Goal: Transaction & Acquisition: Book appointment/travel/reservation

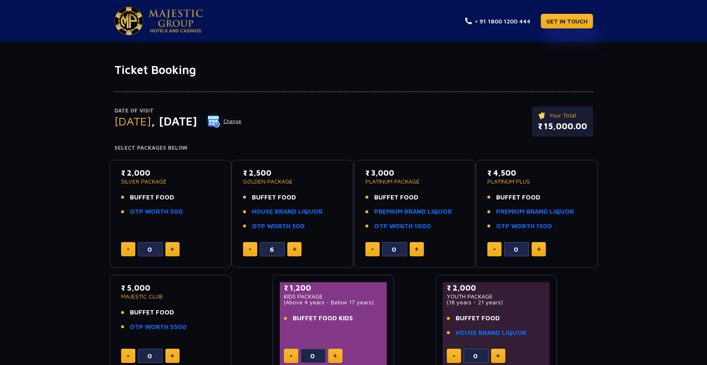
click at [150, 188] on div "₹ 2,000 SILVER PACKAGE BUFFET FOOD OTP WORTH 500" at bounding box center [170, 194] width 99 height 54
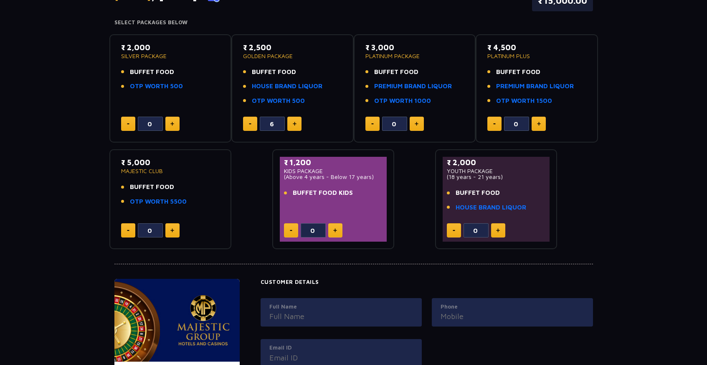
scroll to position [131, 0]
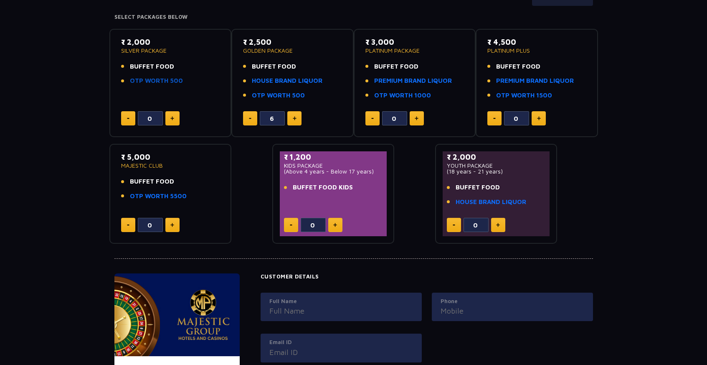
click at [157, 81] on link "OTP WORTH 500" at bounding box center [156, 81] width 53 height 10
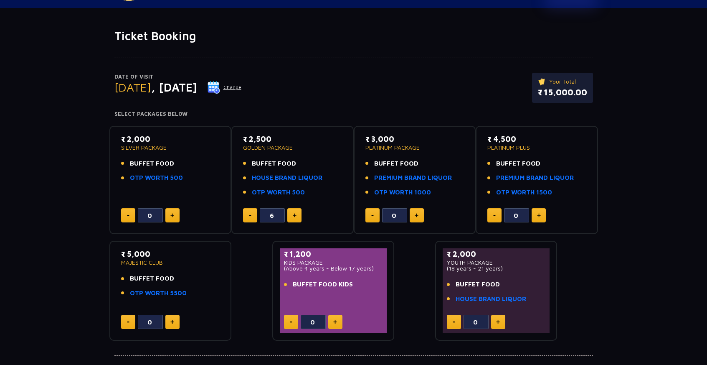
scroll to position [0, 0]
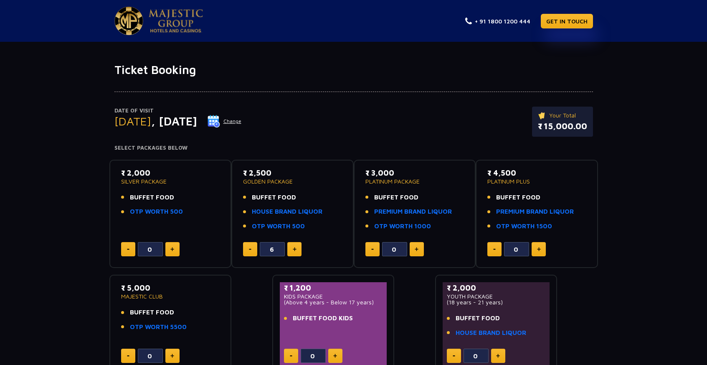
click at [140, 18] on img at bounding box center [128, 21] width 29 height 28
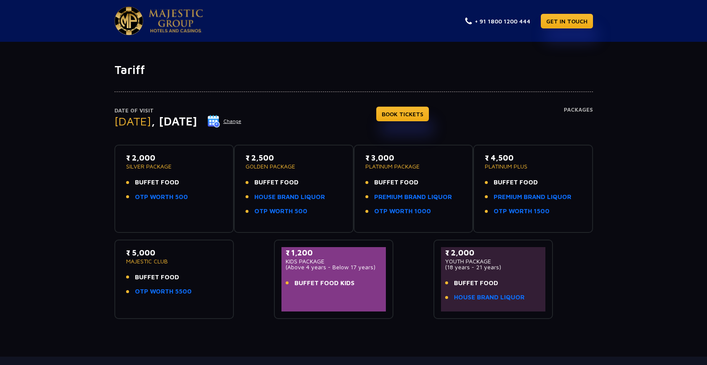
click at [189, 155] on p "₹ 2,000" at bounding box center [174, 157] width 96 height 11
click at [164, 163] on p "SILVER PACKAGE" at bounding box center [174, 166] width 96 height 6
click at [429, 113] on link "BOOK TICKETS" at bounding box center [402, 114] width 53 height 15
click at [268, 158] on p "₹ 2,500" at bounding box center [294, 157] width 96 height 11
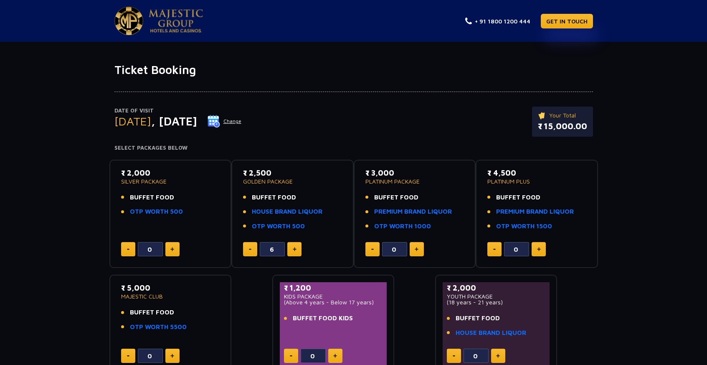
click at [179, 189] on div "₹ 2,000 SILVER PACKAGE BUFFET FOOD OTP WORTH 500" at bounding box center [170, 194] width 99 height 54
click at [171, 246] on button at bounding box center [172, 249] width 14 height 14
type input "1"
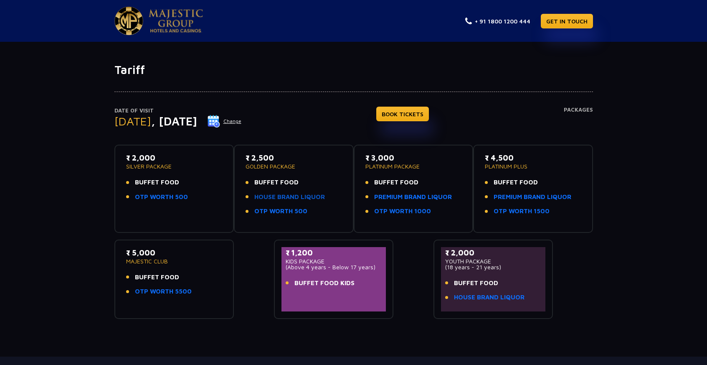
click at [292, 196] on link "HOUSE BRAND LIQUOR" at bounding box center [289, 197] width 71 height 10
drag, startPoint x: 366, startPoint y: 154, endPoint x: 424, endPoint y: 218, distance: 86.6
click at [424, 218] on div "₹ 3,000 PLATINUM PACKAGE BUFFET FOOD PREMIUM BRAND LIQUOR OTP WORTH 1000" at bounding box center [413, 186] width 96 height 69
click at [629, 146] on div "Date of Visit [DATE] Change BOOK TICKETS Packages ₹ 2,000 SILVER PACKAGE BUFFET…" at bounding box center [353, 198] width 707 height 242
